Goal: Task Accomplishment & Management: Complete application form

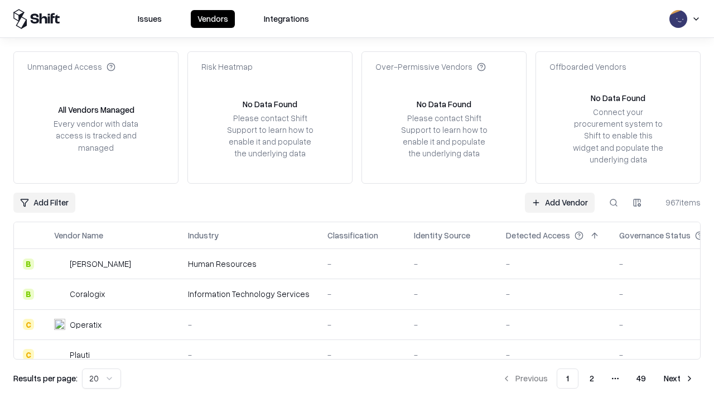
click at [560, 202] on link "Add Vendor" at bounding box center [560, 202] width 70 height 20
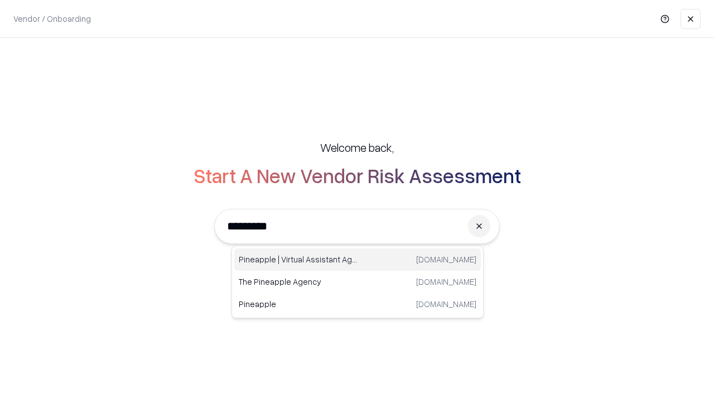
click at [358, 259] on div "Pineapple | Virtual Assistant Agency [DOMAIN_NAME]" at bounding box center [357, 259] width 247 height 22
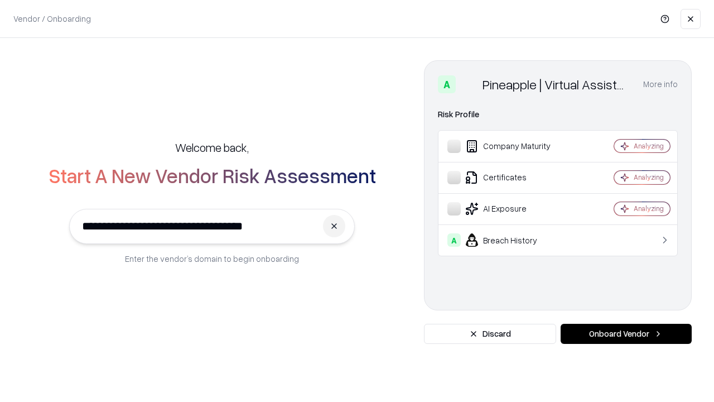
type input "**********"
click at [626, 334] on button "Onboard Vendor" at bounding box center [626, 334] width 131 height 20
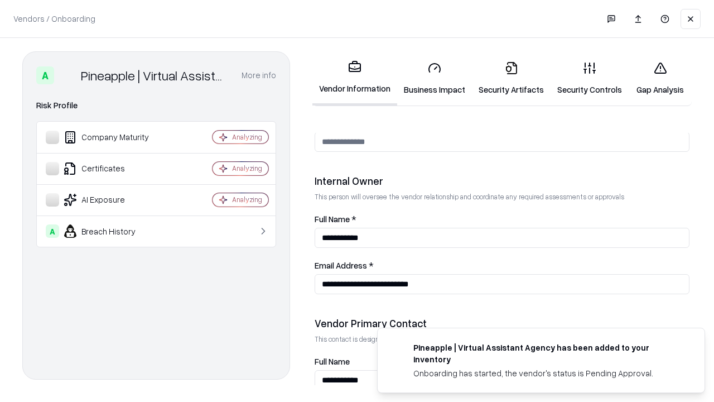
scroll to position [578, 0]
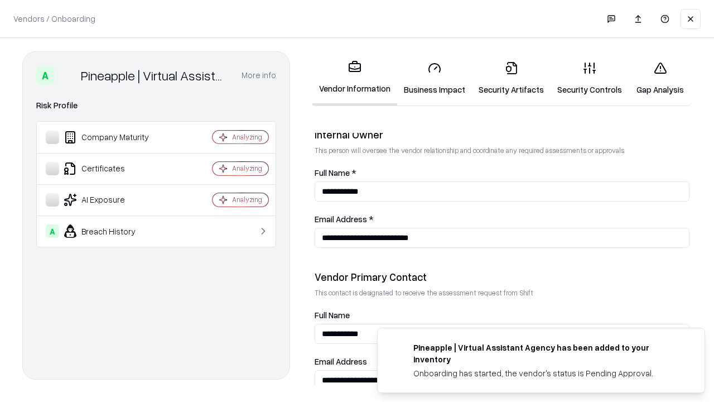
click at [435, 78] on link "Business Impact" at bounding box center [434, 78] width 75 height 52
click at [660, 78] on link "Gap Analysis" at bounding box center [660, 78] width 63 height 52
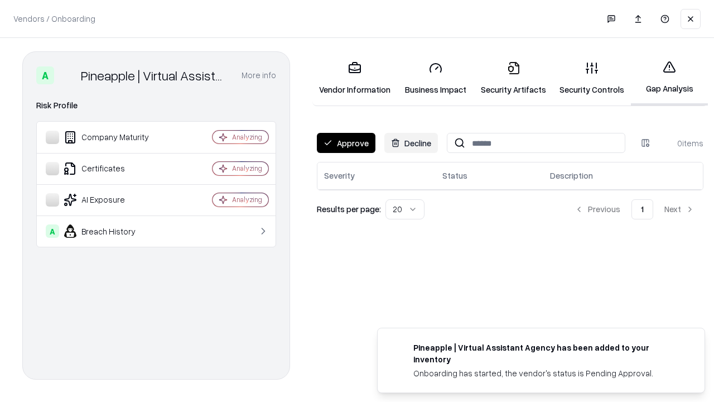
click at [346, 143] on button "Approve" at bounding box center [346, 143] width 59 height 20
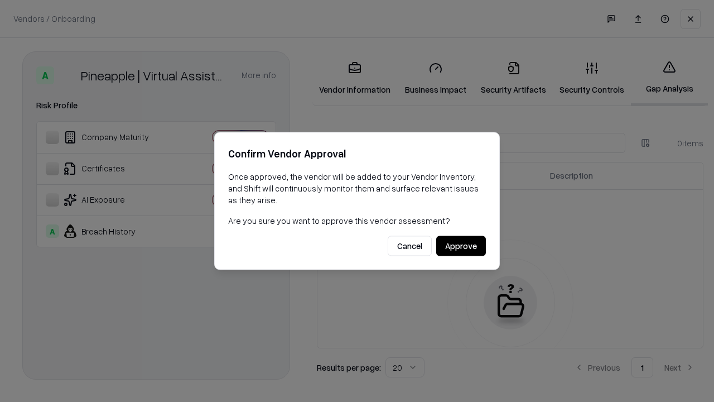
click at [461, 245] on button "Approve" at bounding box center [461, 246] width 50 height 20
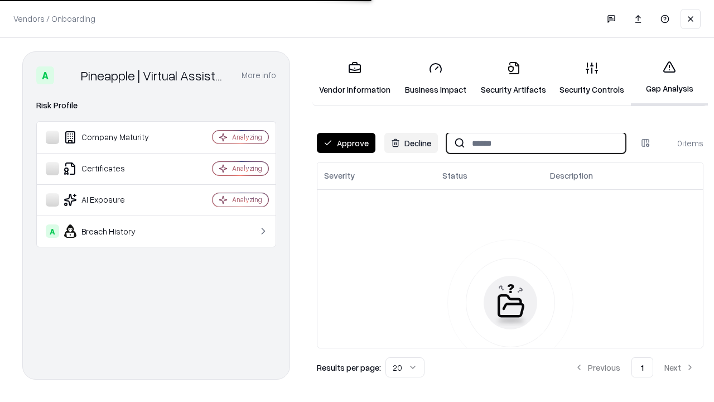
type input "**********"
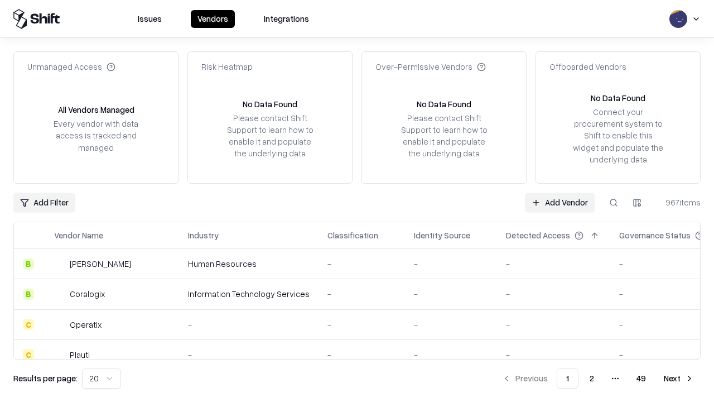
click at [560, 202] on link "Add Vendor" at bounding box center [560, 202] width 70 height 20
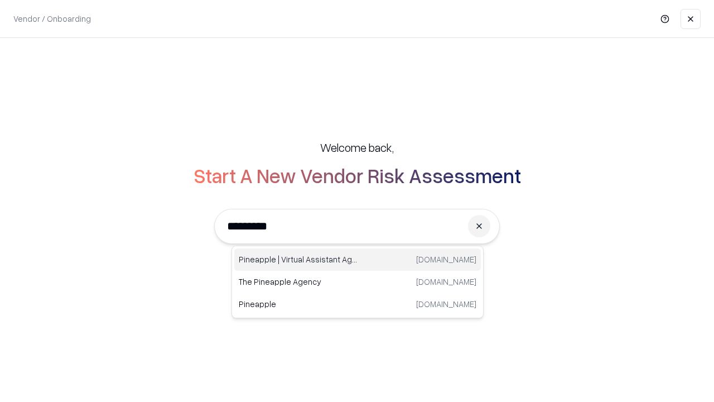
click at [358, 259] on div "Pineapple | Virtual Assistant Agency [DOMAIN_NAME]" at bounding box center [357, 259] width 247 height 22
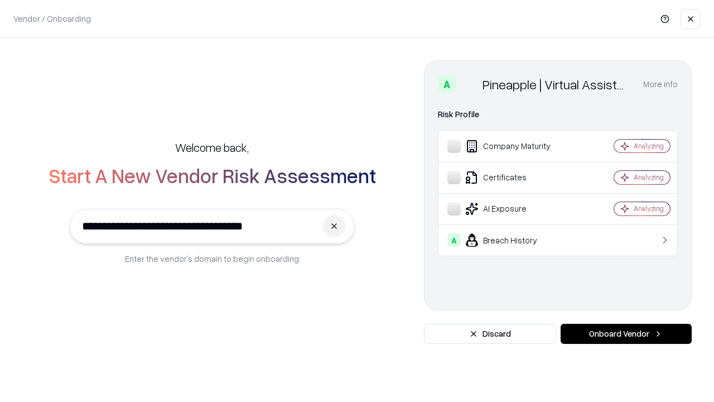
type input "**********"
click at [626, 334] on button "Onboard Vendor" at bounding box center [626, 334] width 131 height 20
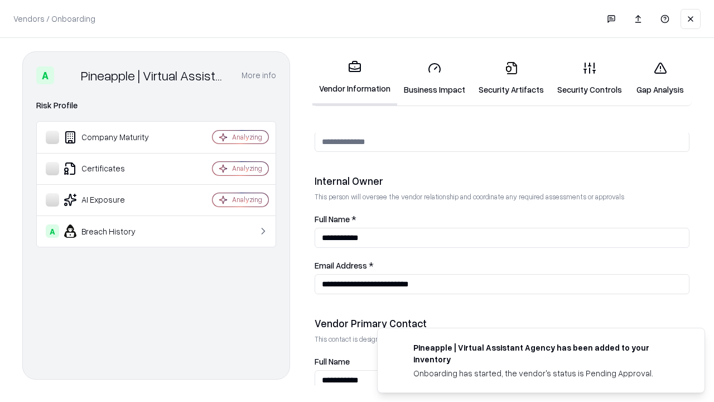
scroll to position [578, 0]
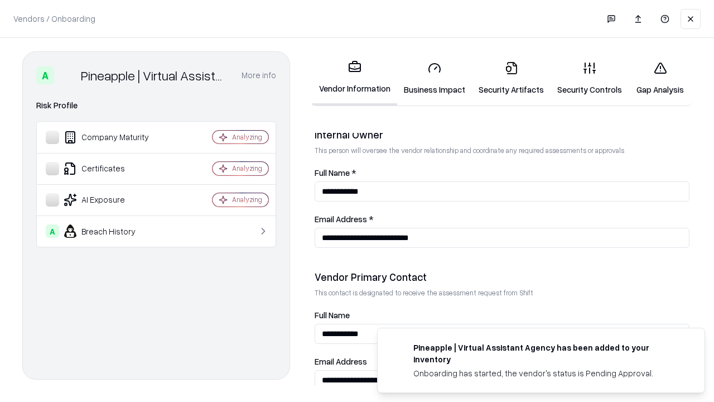
click at [660, 78] on link "Gap Analysis" at bounding box center [660, 78] width 63 height 52
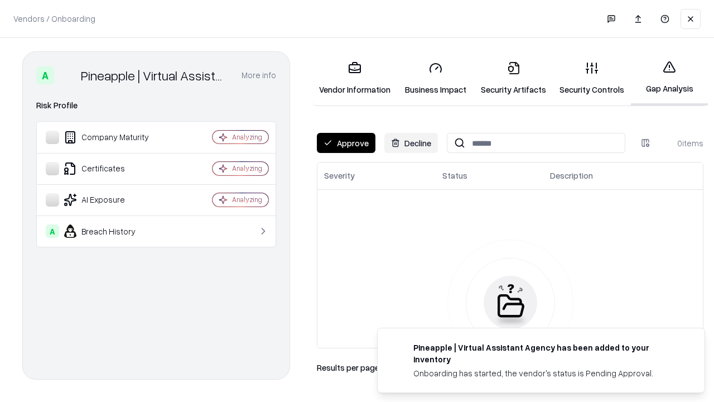
click at [346, 143] on button "Approve" at bounding box center [346, 143] width 59 height 20
